Goal: Task Accomplishment & Management: Use online tool/utility

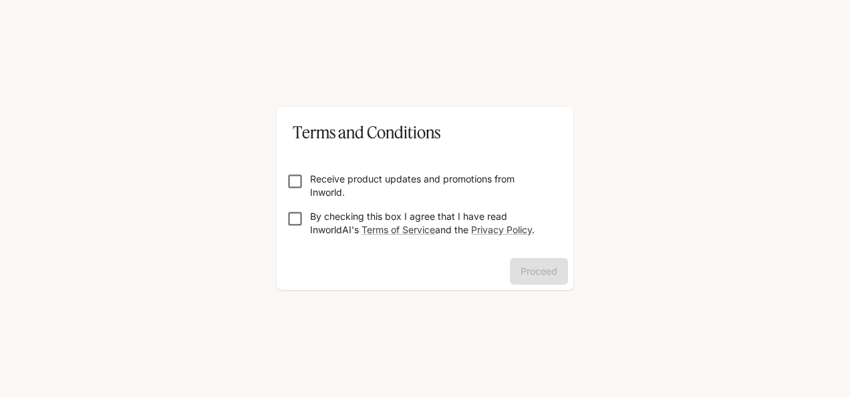
click at [401, 172] on p "Receive product updates and promotions from Inworld." at bounding box center [430, 185] width 241 height 27
click at [287, 209] on div "Receive product updates and promotions from Inworld. By checking this box I agr…" at bounding box center [425, 201] width 297 height 114
click at [565, 277] on button "Proceed" at bounding box center [539, 271] width 58 height 27
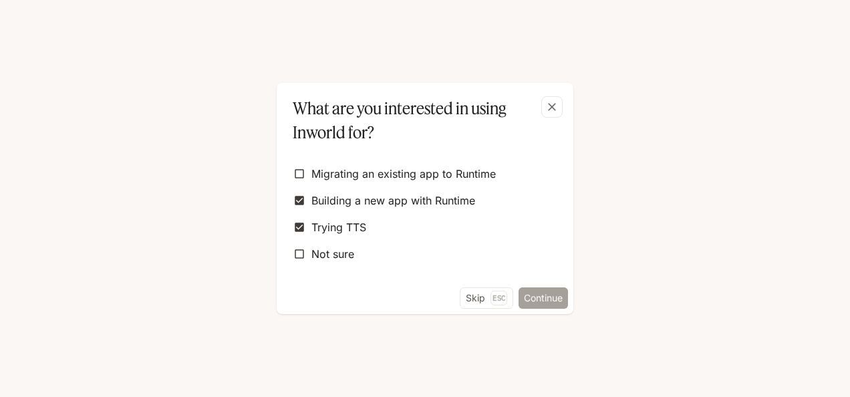
click at [531, 297] on button "Continue" at bounding box center [543, 297] width 49 height 21
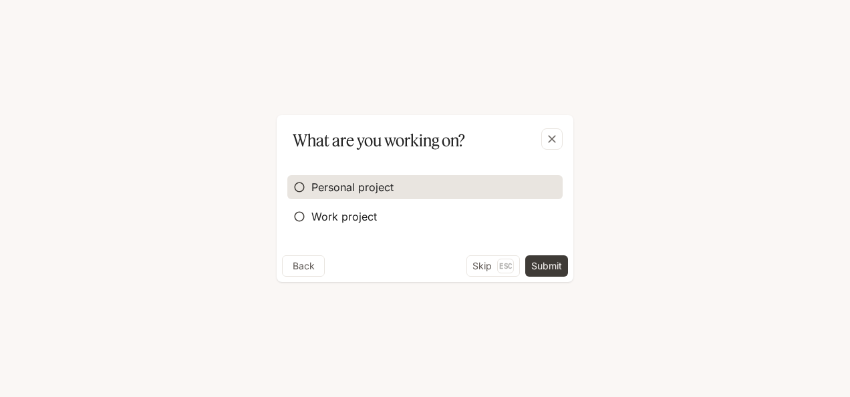
click at [341, 198] on label "Personal project" at bounding box center [424, 187] width 275 height 24
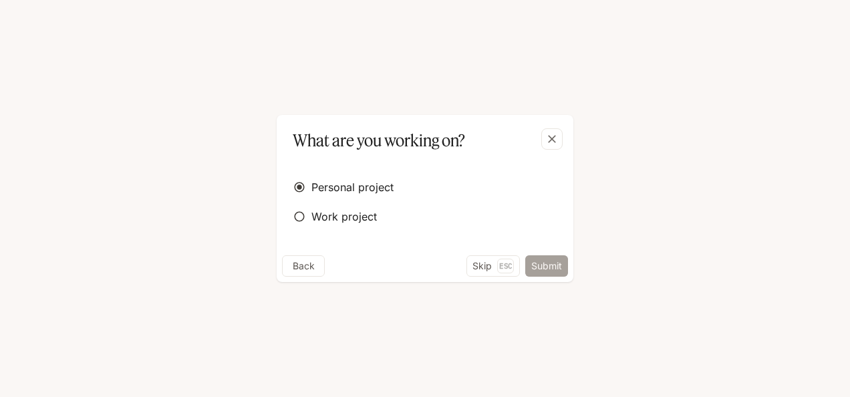
click at [544, 259] on button "Submit" at bounding box center [546, 265] width 43 height 21
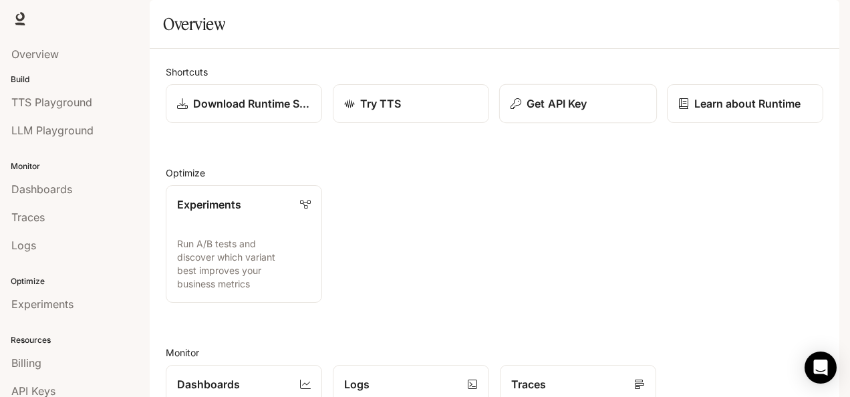
click at [602, 124] on button "Get API Key" at bounding box center [578, 103] width 158 height 39
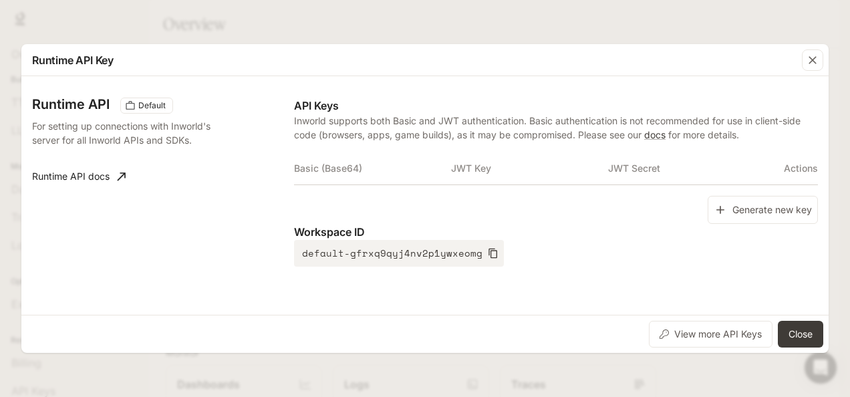
click at [364, 161] on th "Basic (Base64)" at bounding box center [372, 168] width 157 height 32
click at [746, 202] on button "Generate new key" at bounding box center [763, 210] width 110 height 29
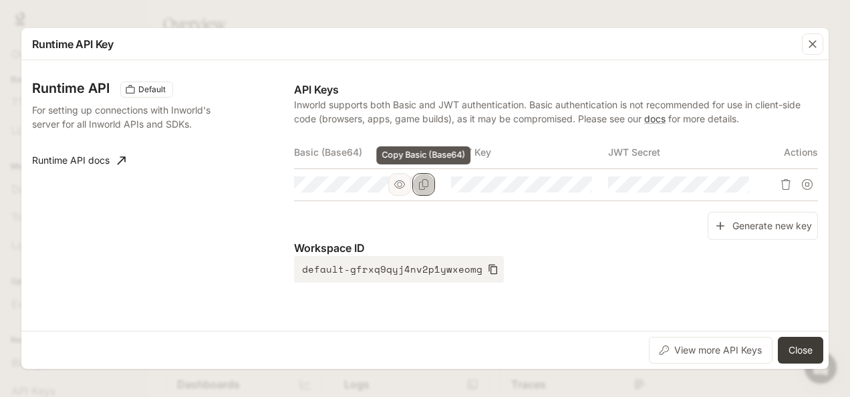
click at [430, 184] on button "Copy Basic (Base64)" at bounding box center [423, 184] width 23 height 23
click at [430, 183] on button "Copy Basic (Base64)" at bounding box center [423, 184] width 23 height 23
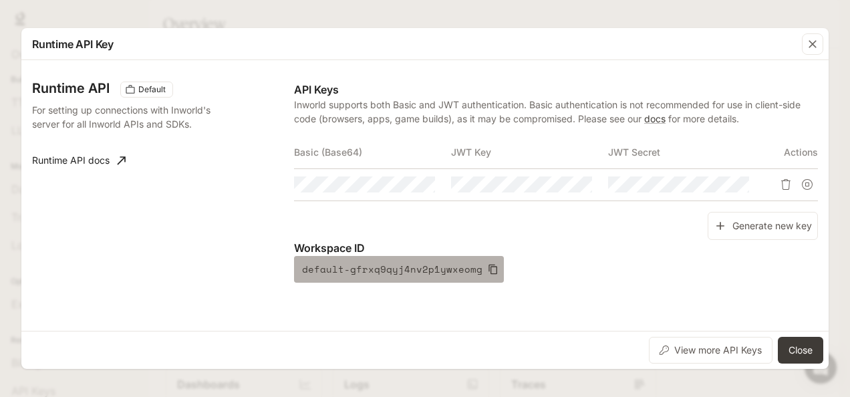
click at [484, 258] on button "default-gfrxq9qyj4nv2p1ywxeomg" at bounding box center [399, 269] width 210 height 27
